Goal: Task Accomplishment & Management: Manage account settings

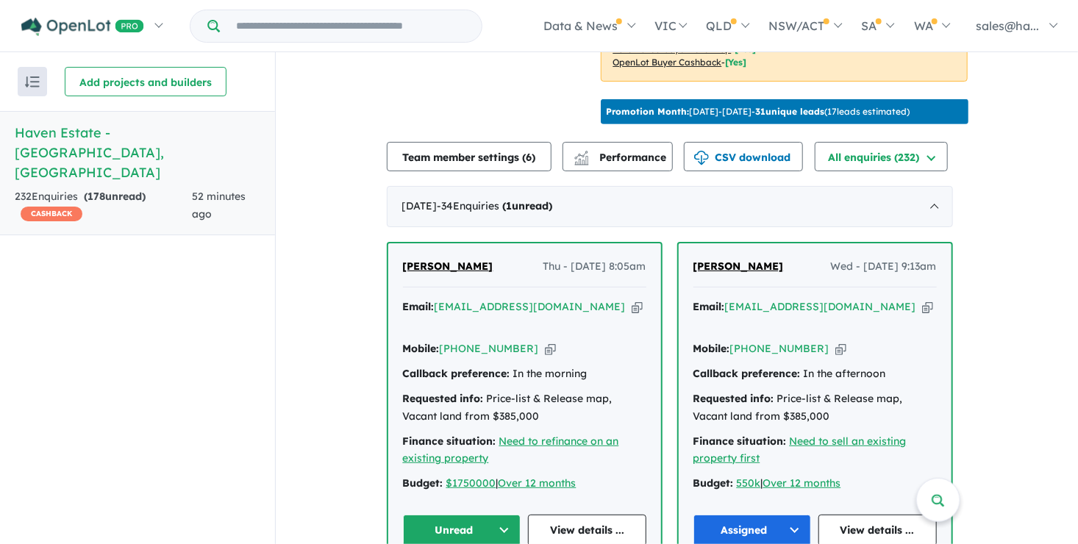
scroll to position [515, 0]
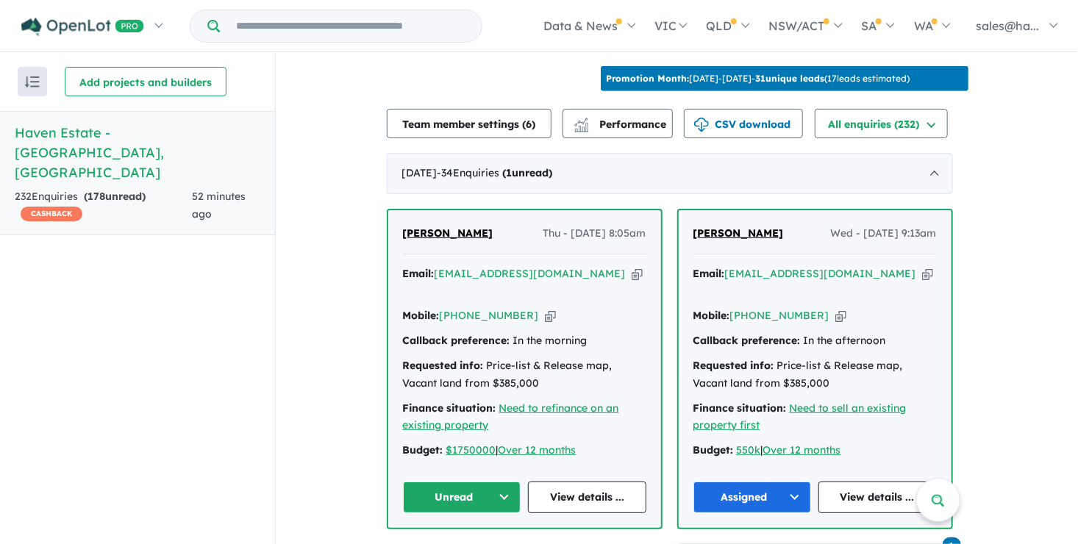
click at [512, 481] on button "Unread" at bounding box center [462, 497] width 118 height 32
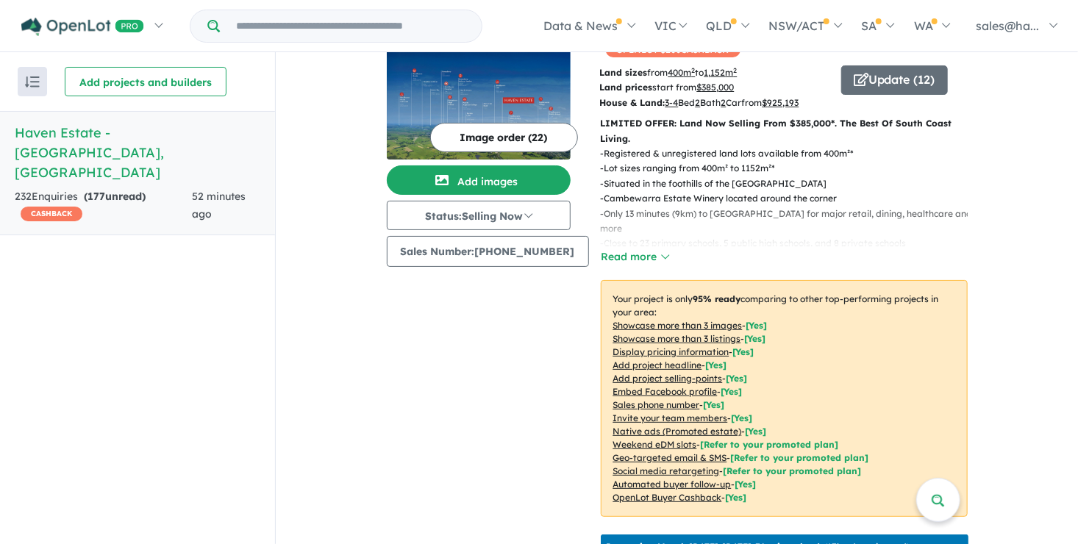
scroll to position [0, 0]
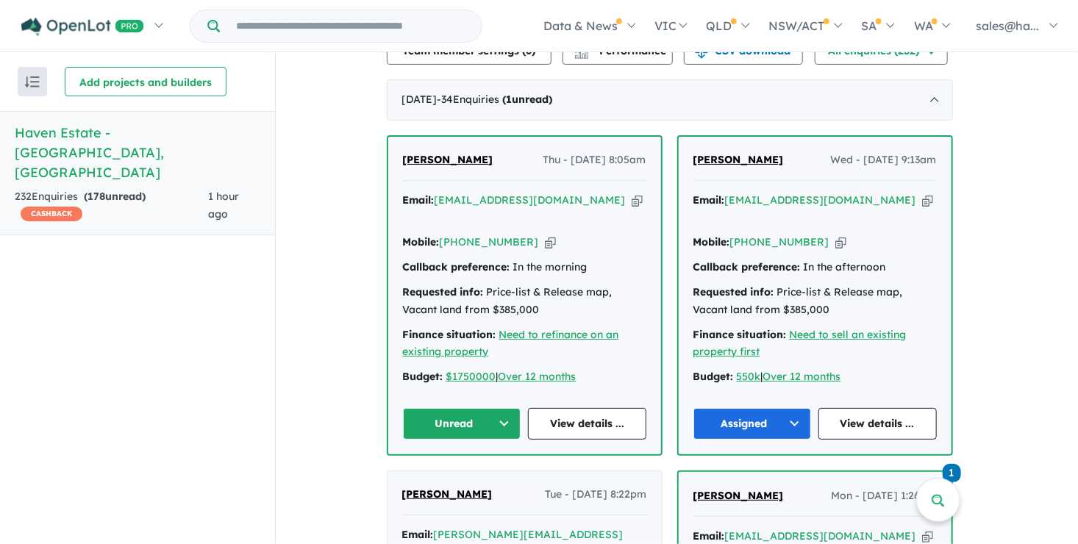
scroll to position [515, 0]
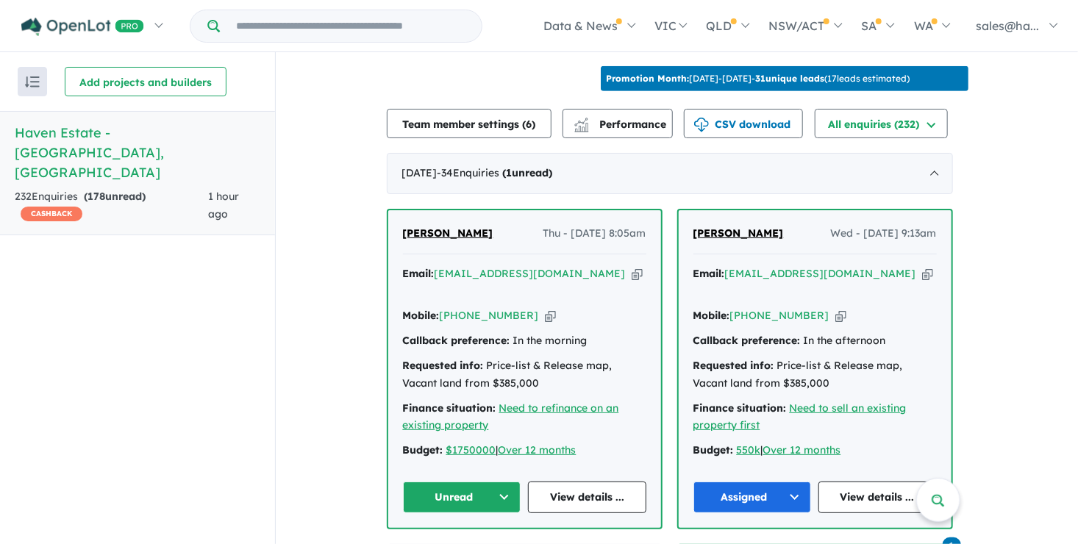
drag, startPoint x: 498, startPoint y: 223, endPoint x: 406, endPoint y: 227, distance: 92.7
click at [406, 227] on div "[PERSON_NAME] Thu - [DATE] 8:05am" at bounding box center [524, 239] width 243 height 29
drag, startPoint x: 406, startPoint y: 227, endPoint x: 434, endPoint y: 223, distance: 28.2
copy span "[PERSON_NAME]"
click at [545, 308] on icon "button" at bounding box center [550, 315] width 11 height 15
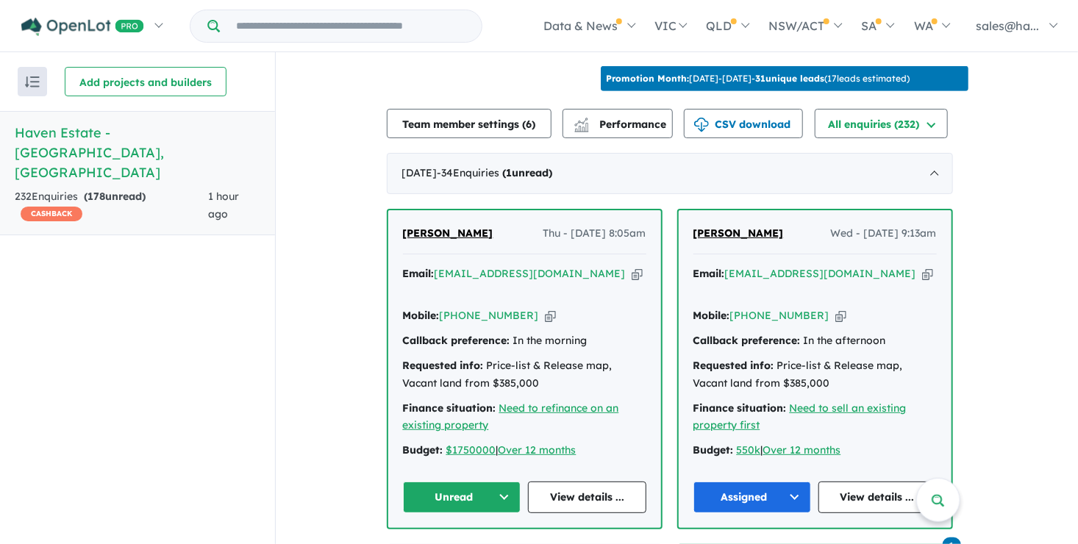
copy span "[PERSON_NAME]"
click at [631, 268] on icon "button" at bounding box center [636, 273] width 11 height 15
copy span "[PERSON_NAME]"
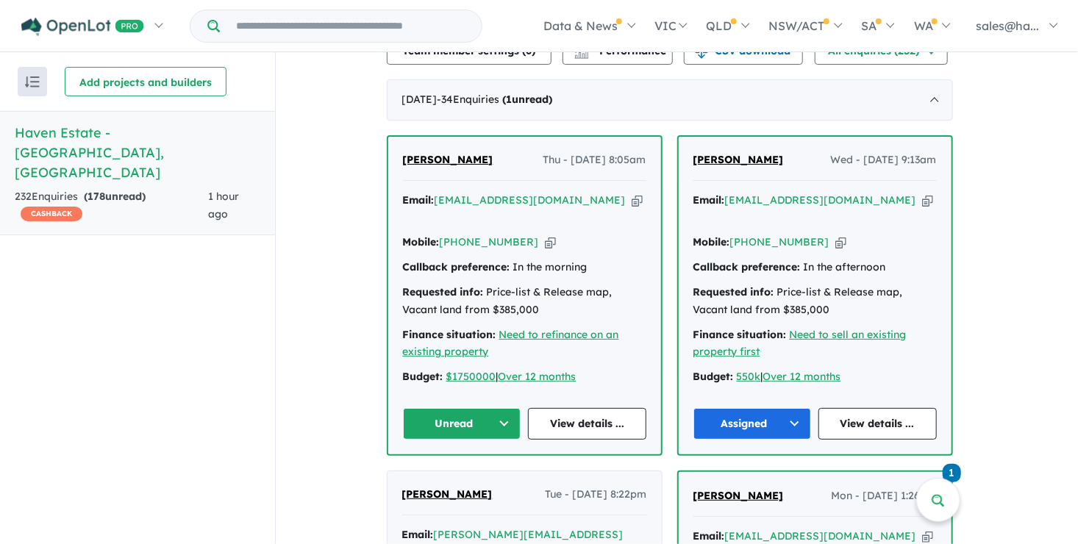
scroll to position [662, 0]
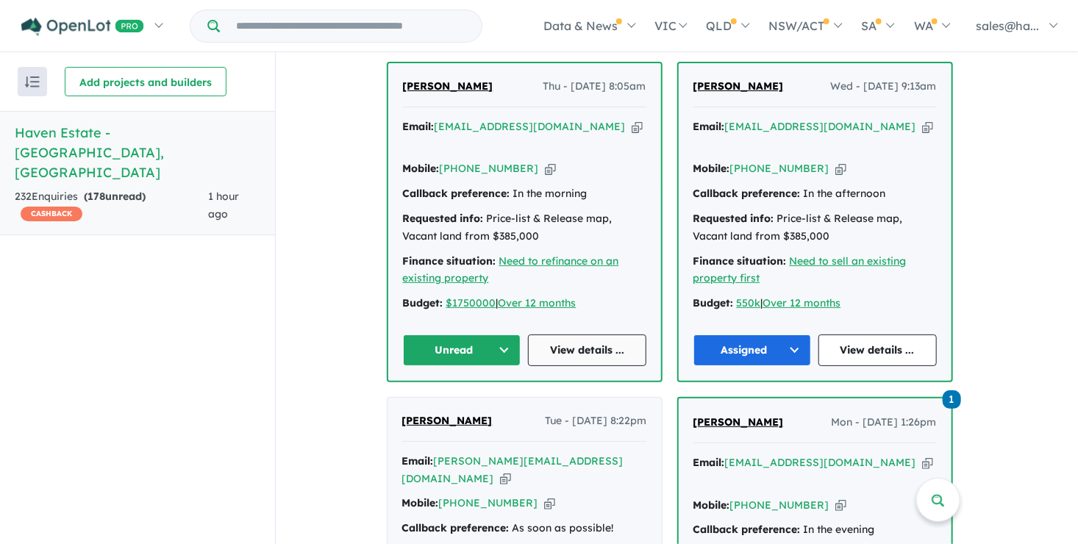
click at [606, 334] on link "View details ..." at bounding box center [587, 350] width 118 height 32
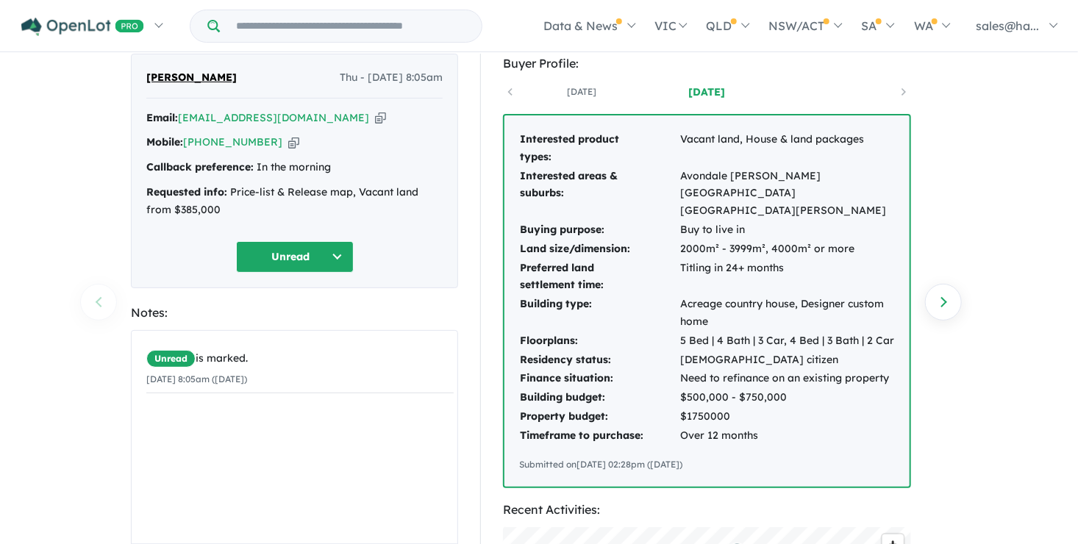
scroll to position [74, 0]
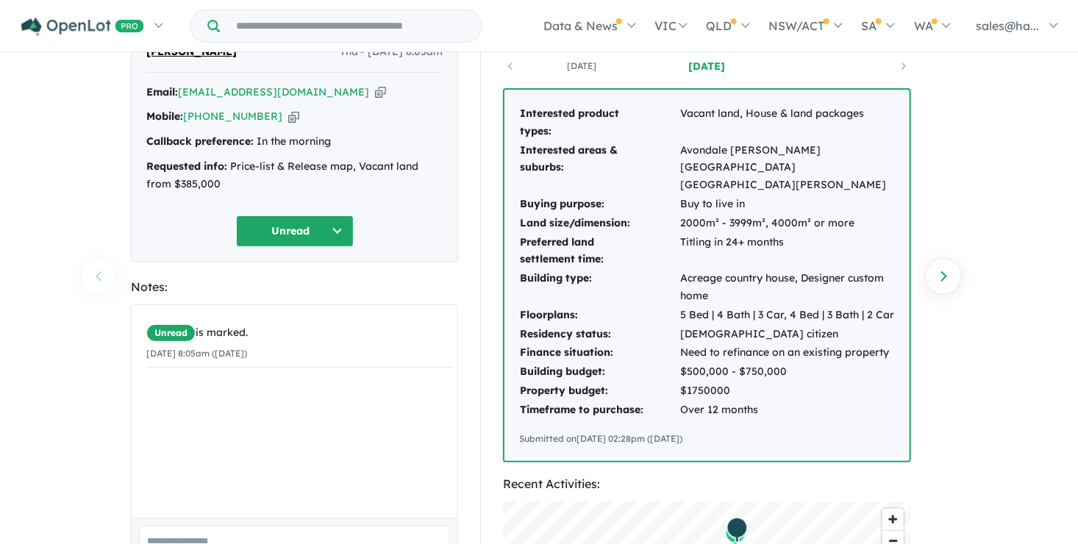
click at [789, 401] on div "Interested product types: Vacant land, House & land packages Interested areas &…" at bounding box center [706, 275] width 405 height 371
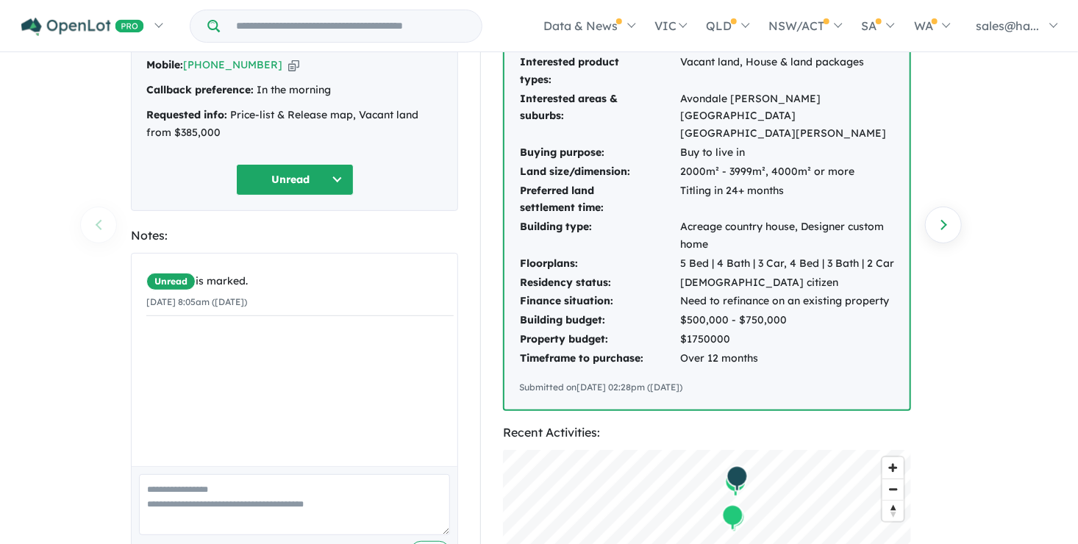
scroll to position [147, 0]
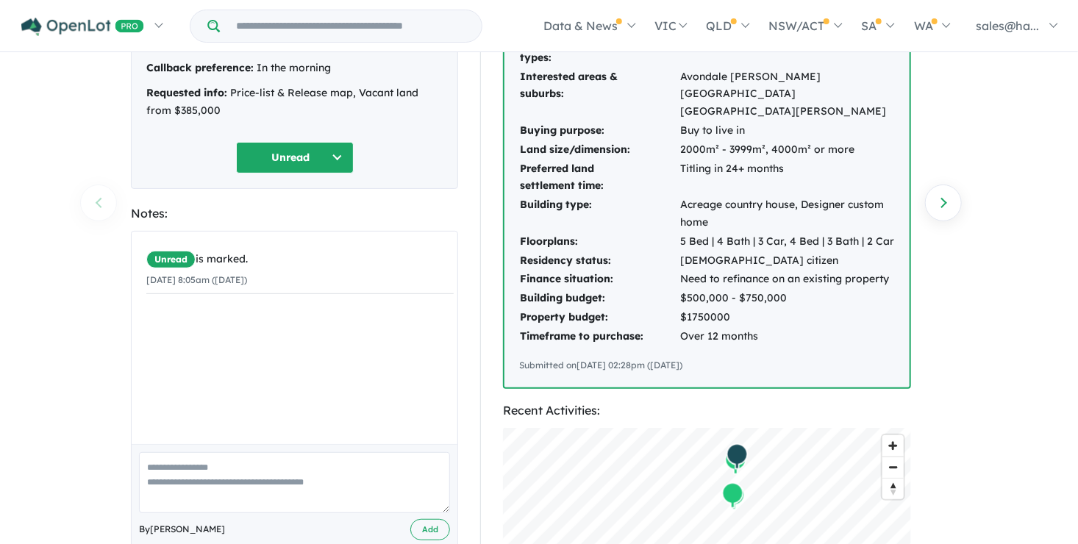
click at [336, 152] on button "Unread" at bounding box center [295, 158] width 118 height 32
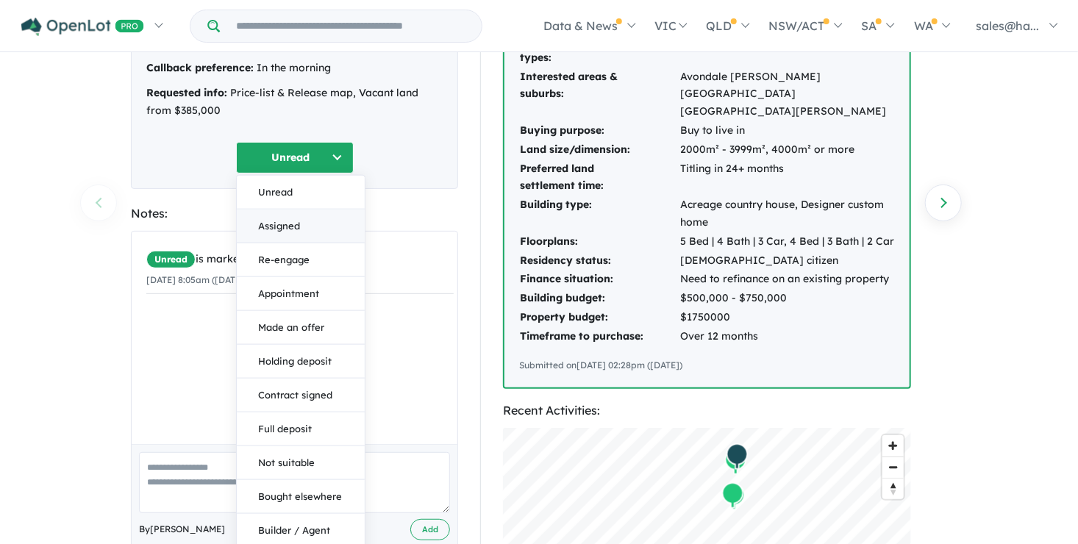
click at [298, 218] on button "Assigned" at bounding box center [301, 226] width 128 height 34
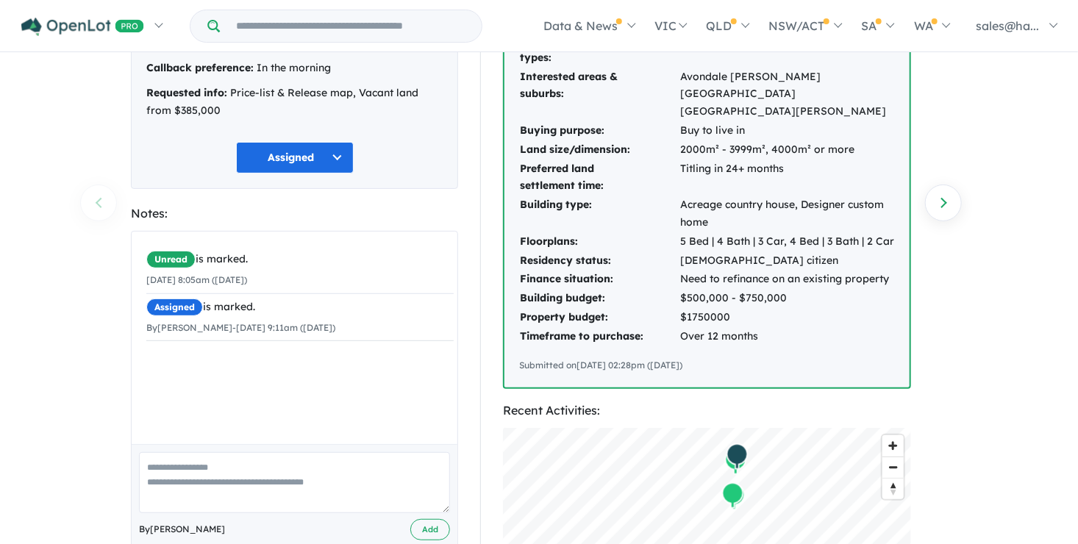
scroll to position [0, 0]
